Goal: Task Accomplishment & Management: Manage account settings

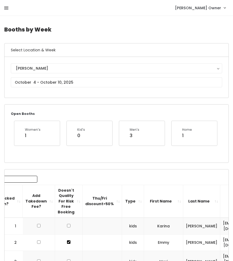
click at [6, 6] on icon at bounding box center [6, 8] width 4 height 5
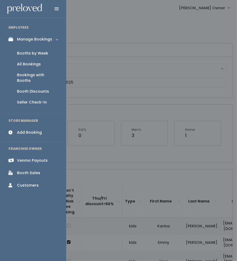
click at [27, 89] on div "Booth Discounts" at bounding box center [33, 92] width 32 height 6
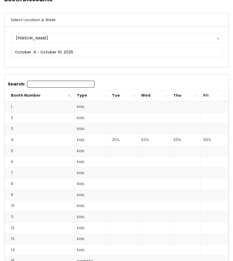
scroll to position [30, 0]
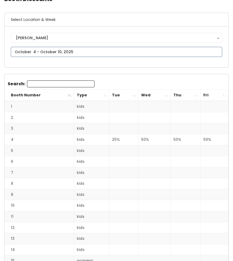
click at [59, 55] on input "text" at bounding box center [116, 52] width 211 height 10
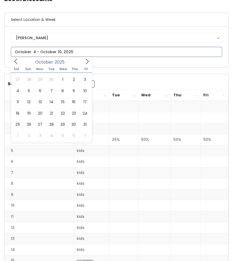
click at [86, 61] on icon at bounding box center [87, 62] width 6 height 6
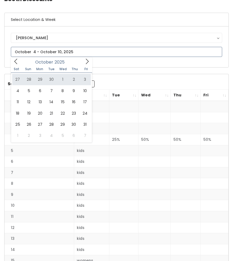
click at [16, 64] on icon at bounding box center [15, 61] width 3 height 5
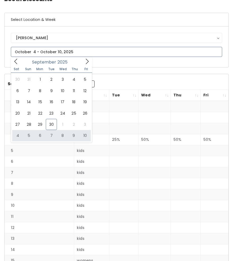
type input "October 4 to October 10"
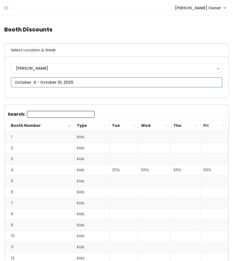
click at [29, 79] on input "text" at bounding box center [116, 82] width 211 height 10
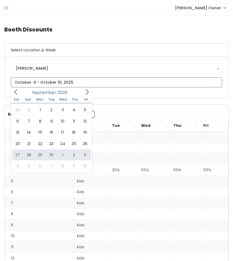
type input "September 27 to October 3"
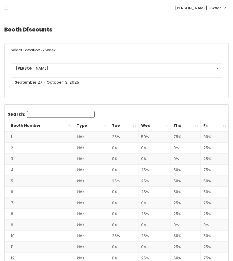
click at [168, 126] on th "Wed" at bounding box center [155, 125] width 32 height 11
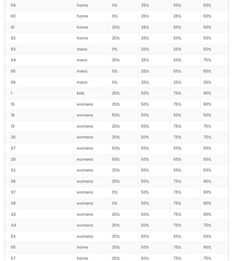
scroll to position [594, 0]
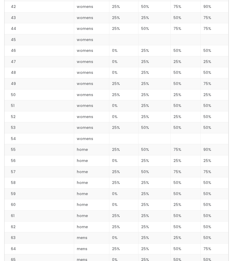
scroll to position [594, 0]
